Goal: Transaction & Acquisition: Book appointment/travel/reservation

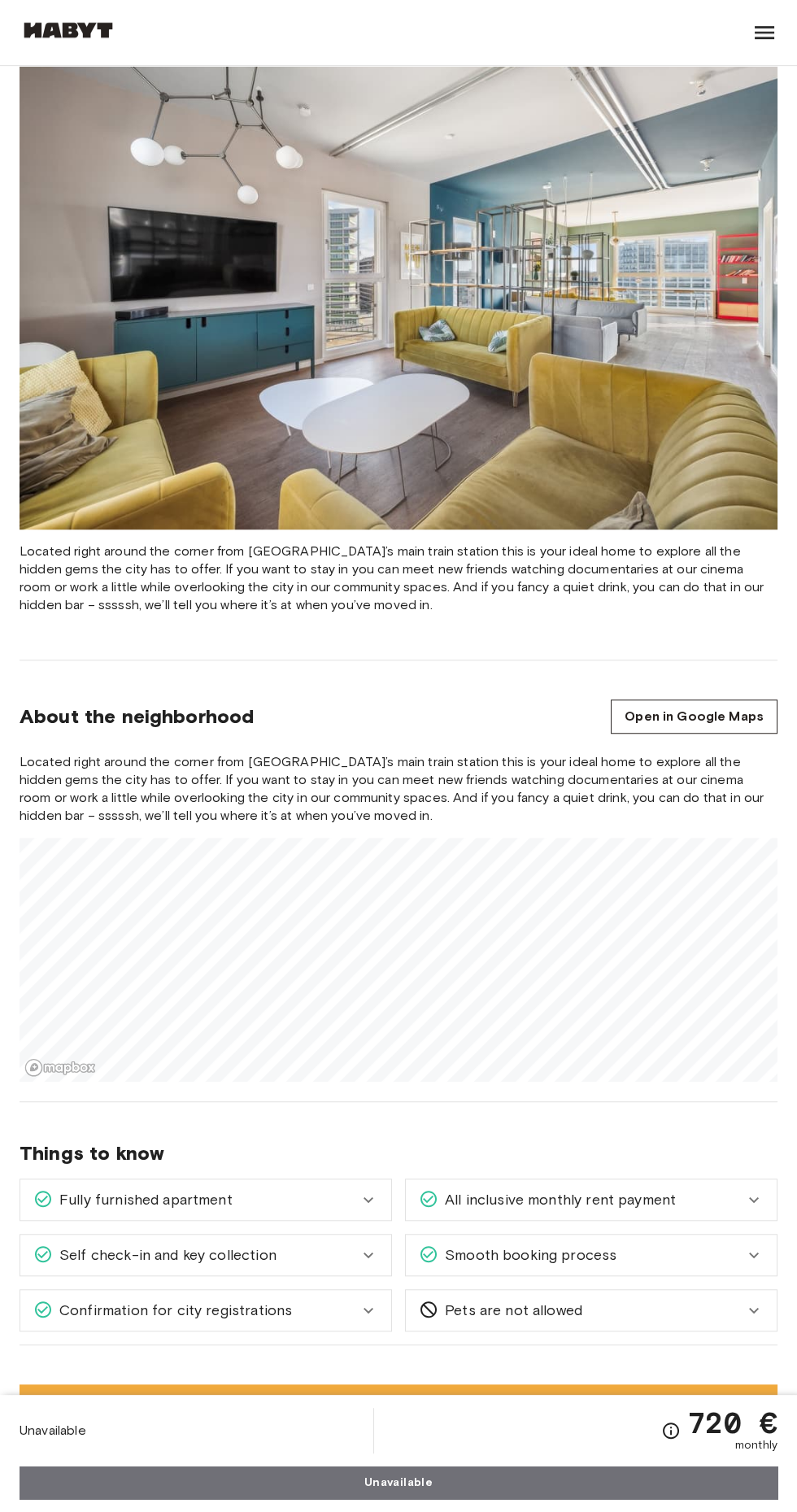
scroll to position [1514, 0]
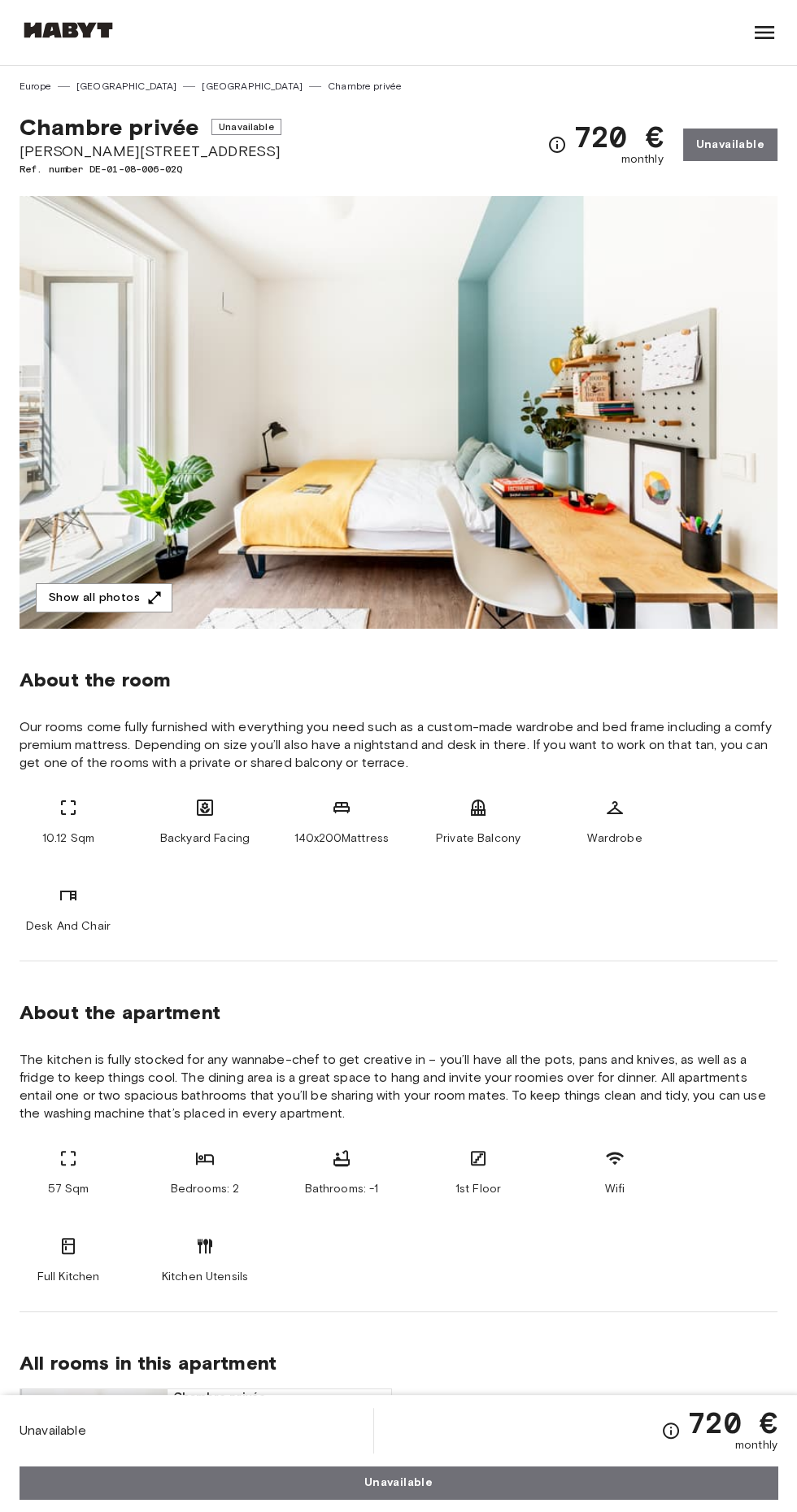
click at [765, 32] on icon at bounding box center [764, 33] width 19 height 13
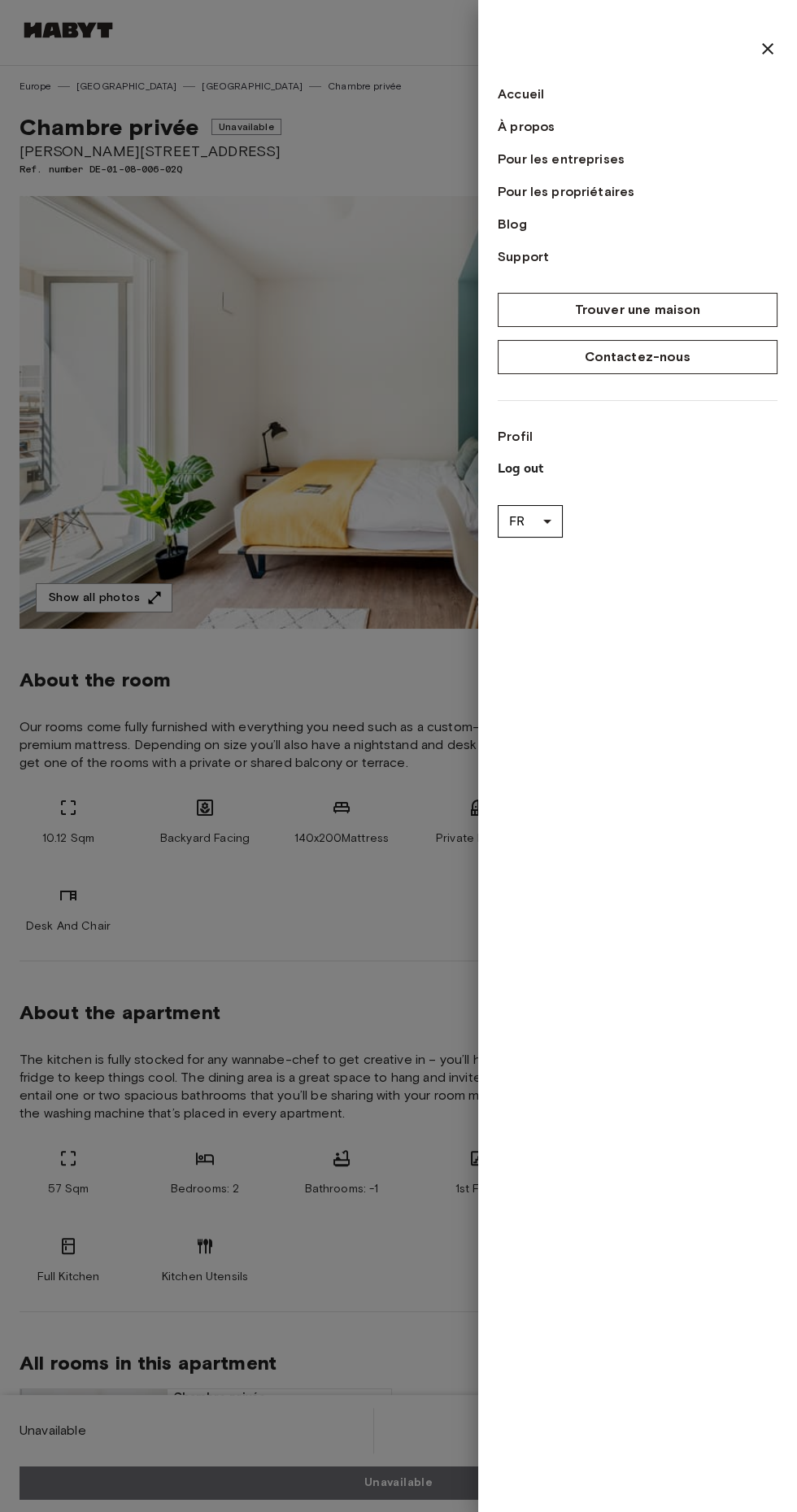
click at [202, 320] on div at bounding box center [398, 756] width 797 height 1512
